Goal: Use online tool/utility: Utilize a website feature to perform a specific function

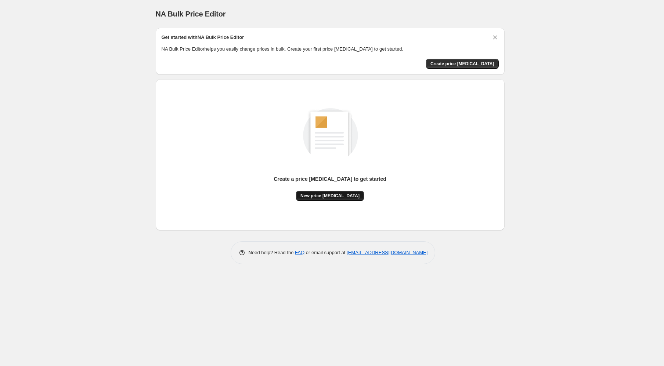
click at [342, 199] on button "New price [MEDICAL_DATA]" at bounding box center [330, 196] width 68 height 10
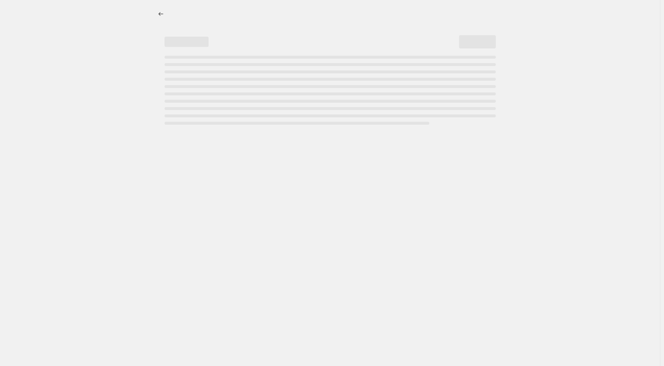
select select "percentage"
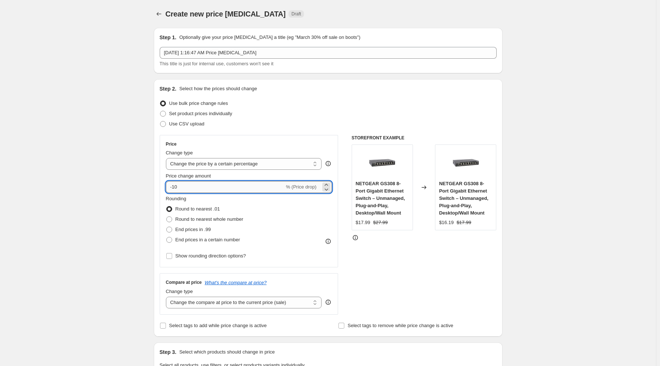
click at [204, 190] on input "-10" at bounding box center [225, 187] width 119 height 12
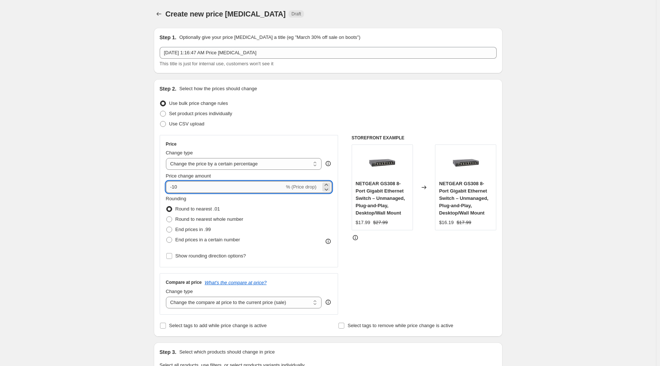
click at [204, 190] on input "-10" at bounding box center [225, 187] width 119 height 12
drag, startPoint x: 204, startPoint y: 190, endPoint x: 174, endPoint y: 189, distance: 30.5
click at [174, 189] on input "-10" at bounding box center [225, 187] width 119 height 12
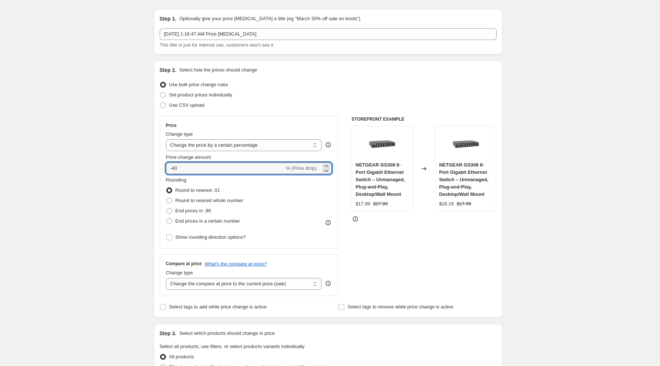
scroll to position [21, 0]
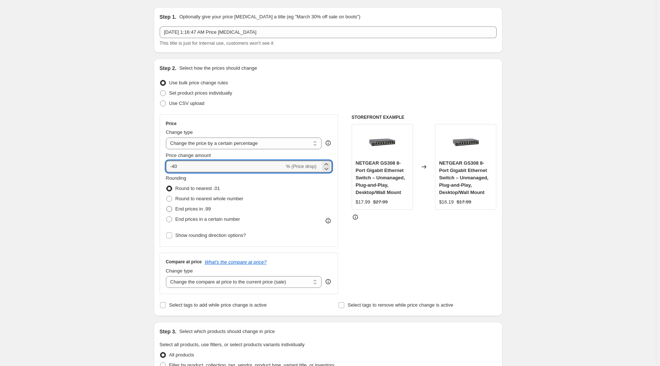
type input "-40"
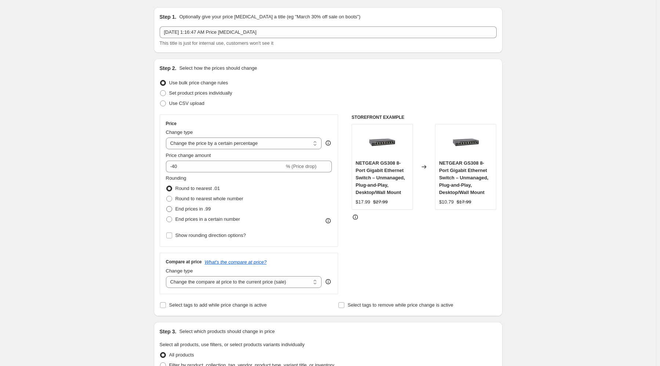
click at [170, 210] on span at bounding box center [169, 209] width 6 height 6
click at [167, 207] on input "End prices in .99" at bounding box center [166, 206] width 0 height 0
radio input "true"
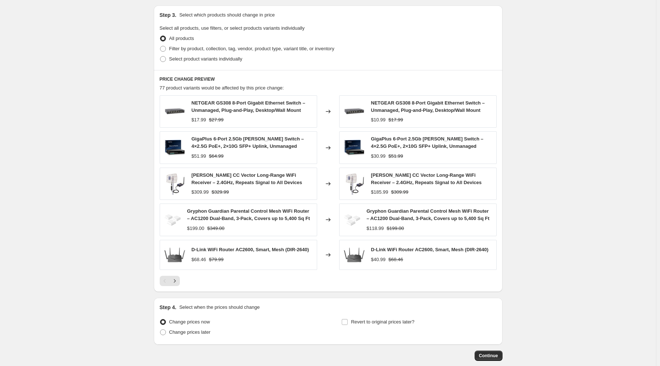
scroll to position [376, 0]
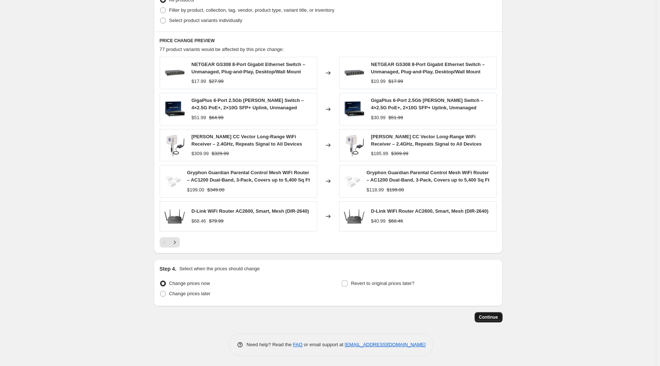
click at [494, 316] on span "Continue" at bounding box center [488, 318] width 19 height 6
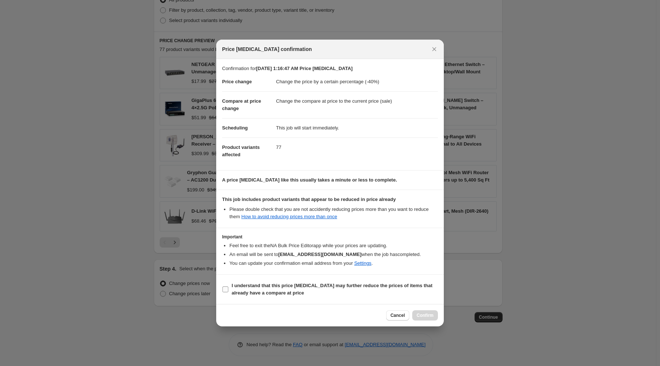
click at [272, 281] on label "I understand that this price [MEDICAL_DATA] may further reduce the prices of it…" at bounding box center [330, 290] width 216 height 18
click at [228, 287] on input "I understand that this price [MEDICAL_DATA] may further reduce the prices of it…" at bounding box center [225, 290] width 6 height 6
checkbox input "true"
click at [424, 314] on span "Confirm" at bounding box center [425, 316] width 17 height 6
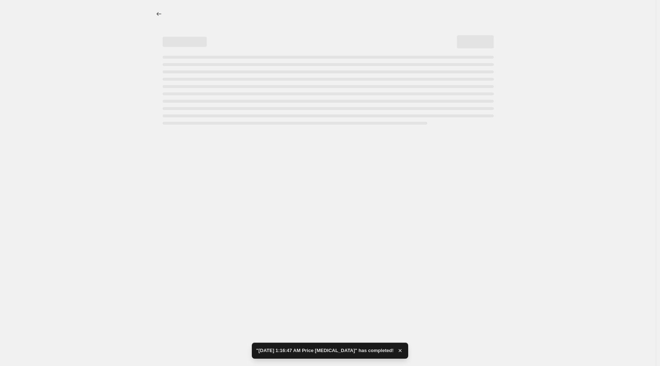
select select "percentage"
